Goal: Transaction & Acquisition: Purchase product/service

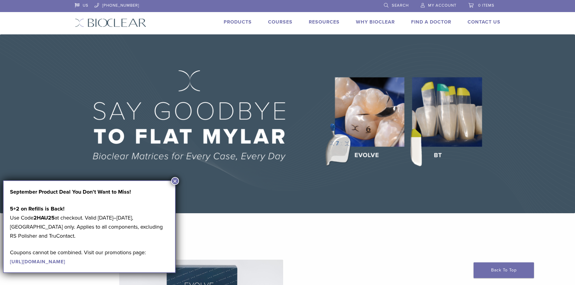
click at [444, 5] on span "My Account" at bounding box center [442, 5] width 28 height 5
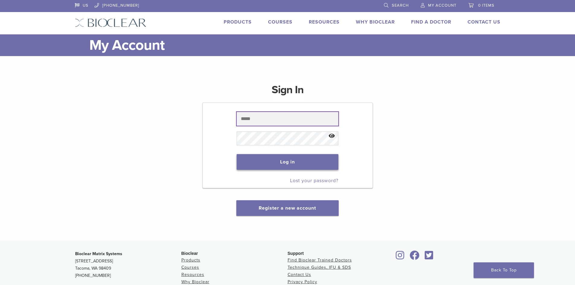
type input "**********"
click at [328, 161] on button "Log in" at bounding box center [288, 162] width 102 height 16
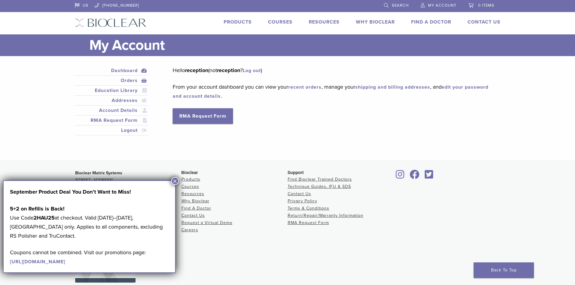
click at [131, 79] on link "Orders" at bounding box center [111, 80] width 71 height 7
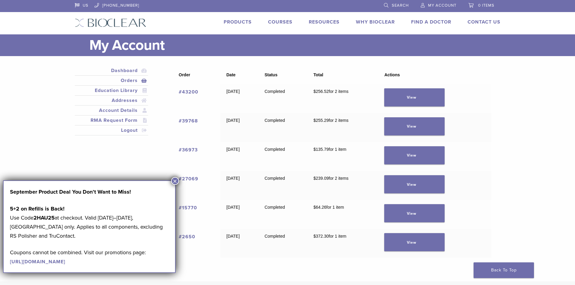
click at [174, 183] on button "×" at bounding box center [175, 181] width 8 height 8
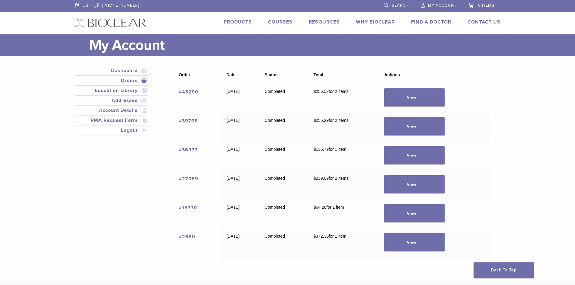
click at [182, 91] on link "#43200" at bounding box center [189, 92] width 20 height 6
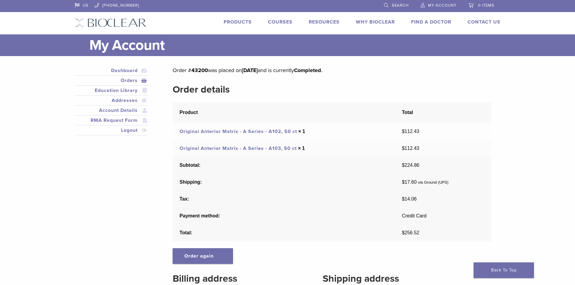
click at [278, 149] on link "Original Anterior Matrix - A Series - A103, 50 ct" at bounding box center [238, 148] width 117 height 6
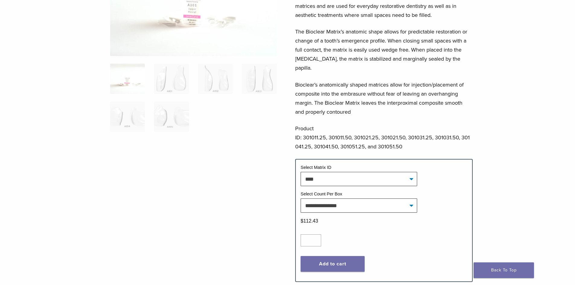
scroll to position [121, 0]
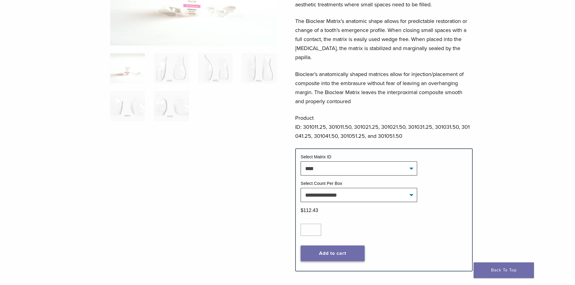
click at [337, 246] on button "Add to cart" at bounding box center [333, 254] width 64 height 16
